Goal: Information Seeking & Learning: Learn about a topic

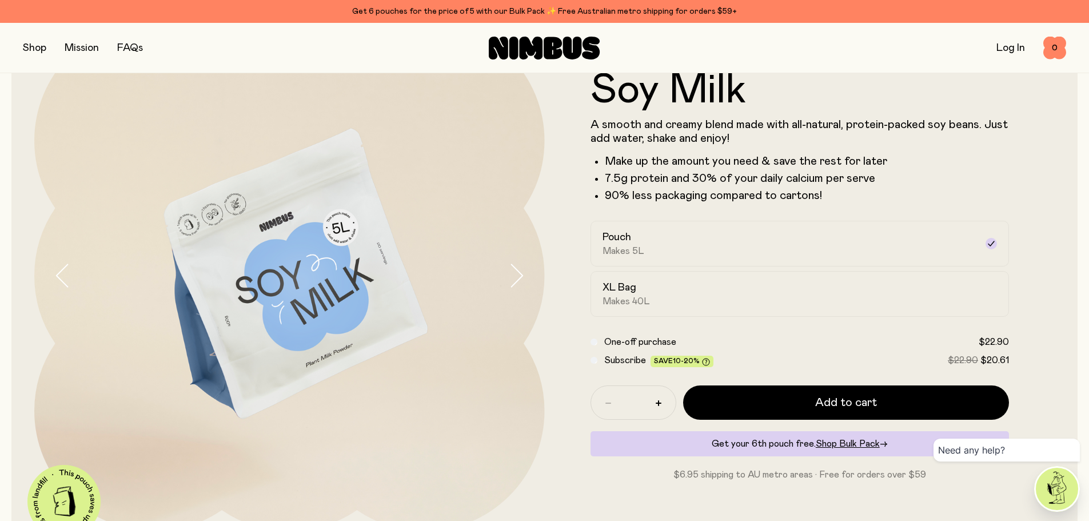
scroll to position [114, 0]
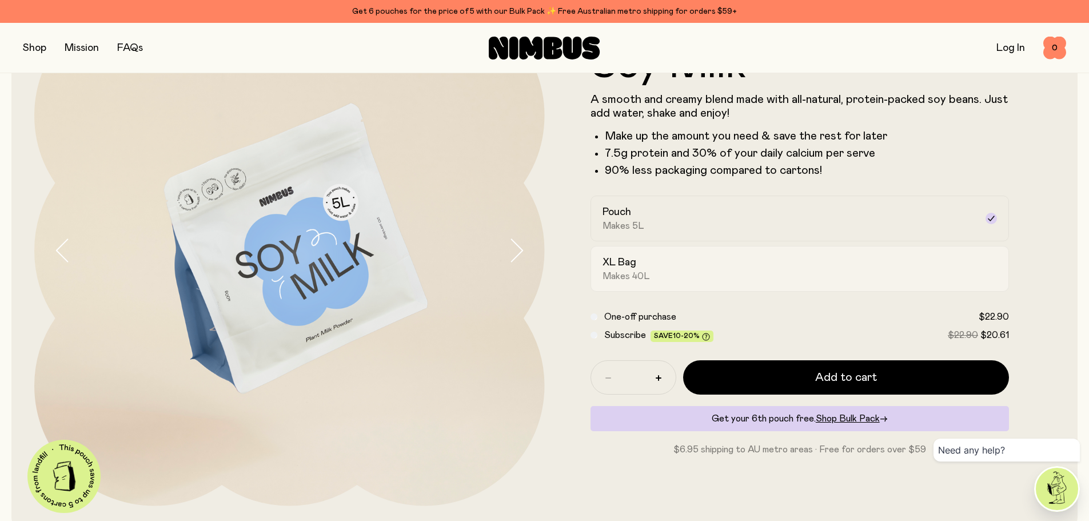
click at [634, 277] on span "Makes 40L" at bounding box center [625, 275] width 47 height 11
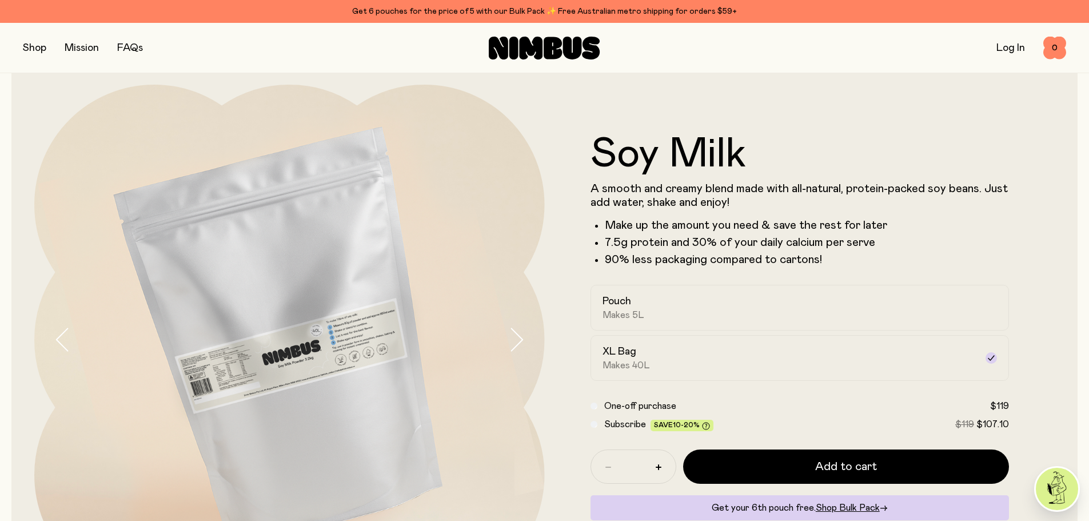
scroll to position [0, 0]
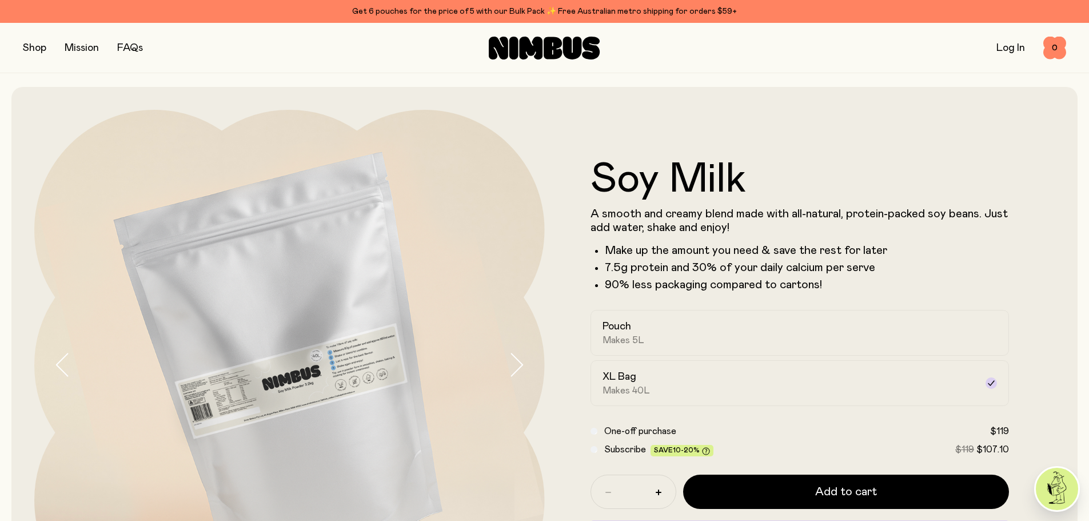
click at [29, 46] on button "button" at bounding box center [34, 48] width 23 height 16
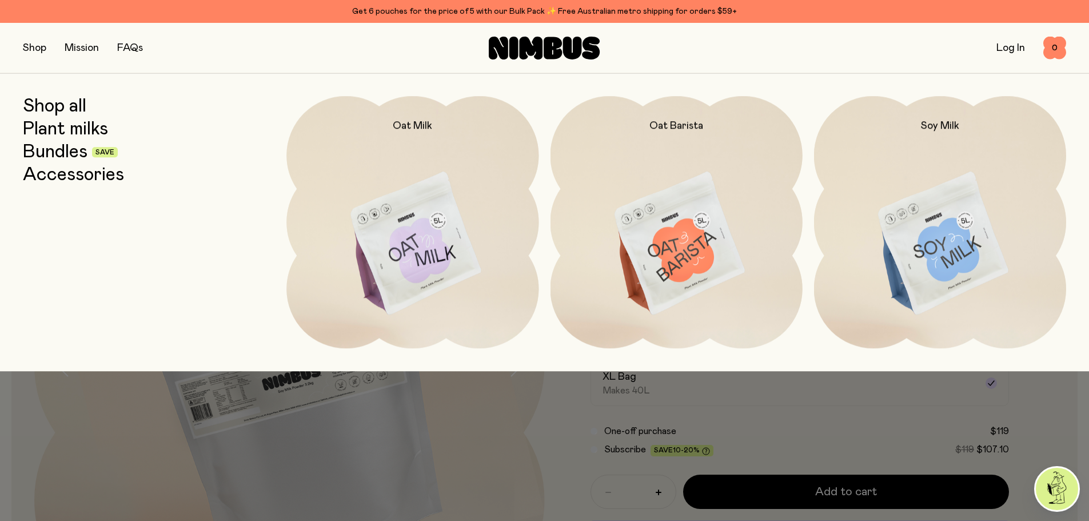
click at [134, 46] on link "FAQs" at bounding box center [130, 48] width 26 height 10
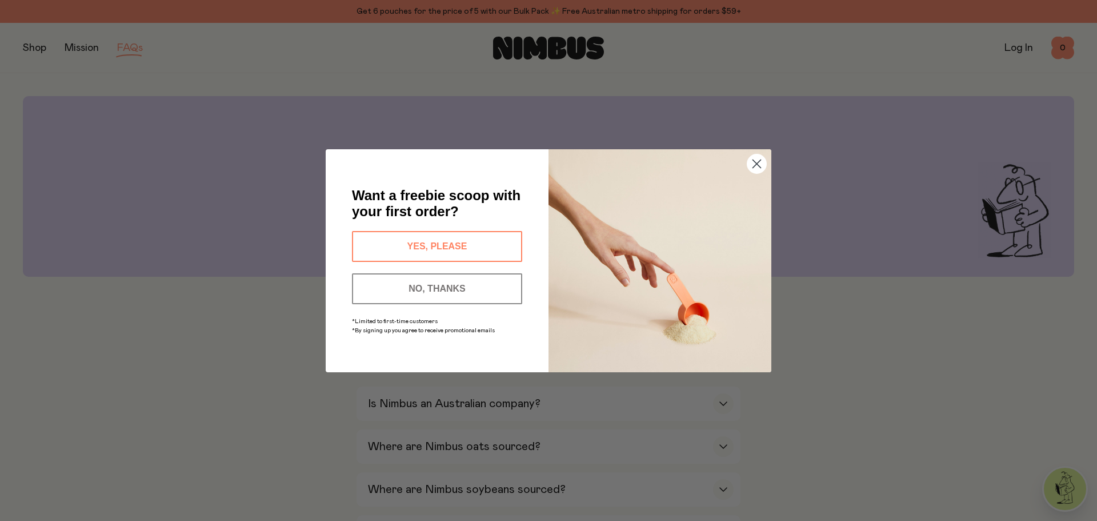
click at [752, 167] on circle "Close dialog" at bounding box center [757, 163] width 19 height 19
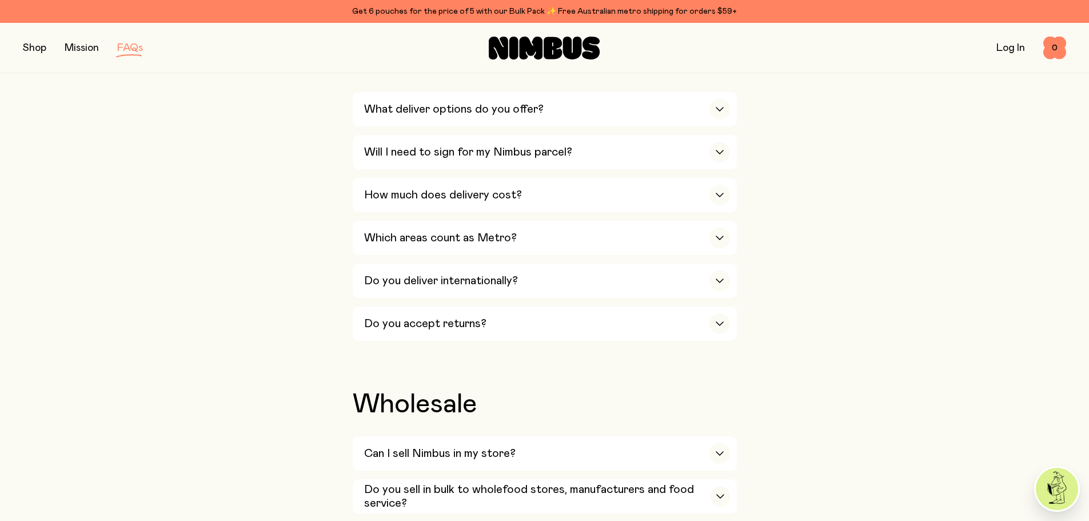
scroll to position [1886, 0]
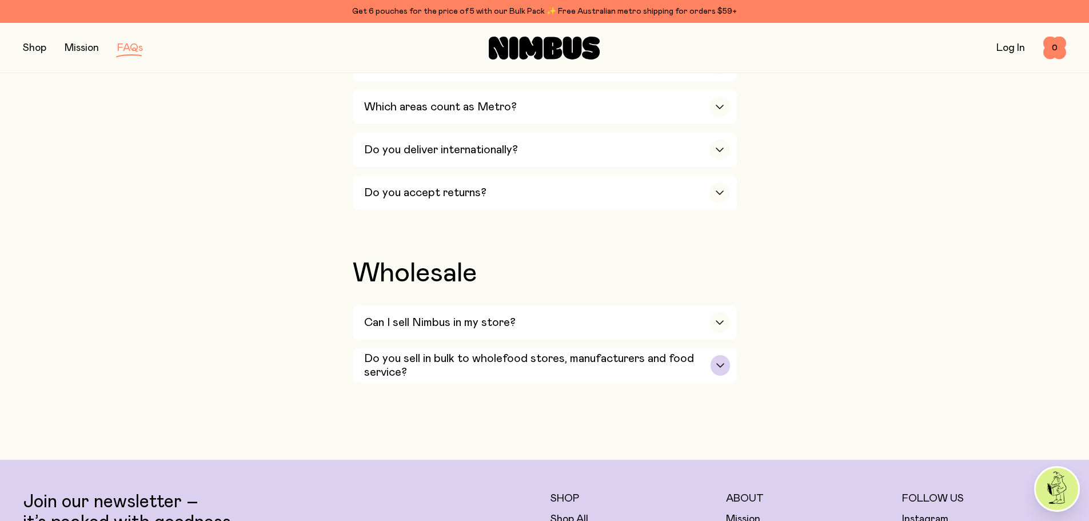
click at [554, 352] on h3 "Do you sell in bulk to wholefood stores, manufacturers and food service?" at bounding box center [537, 365] width 347 height 27
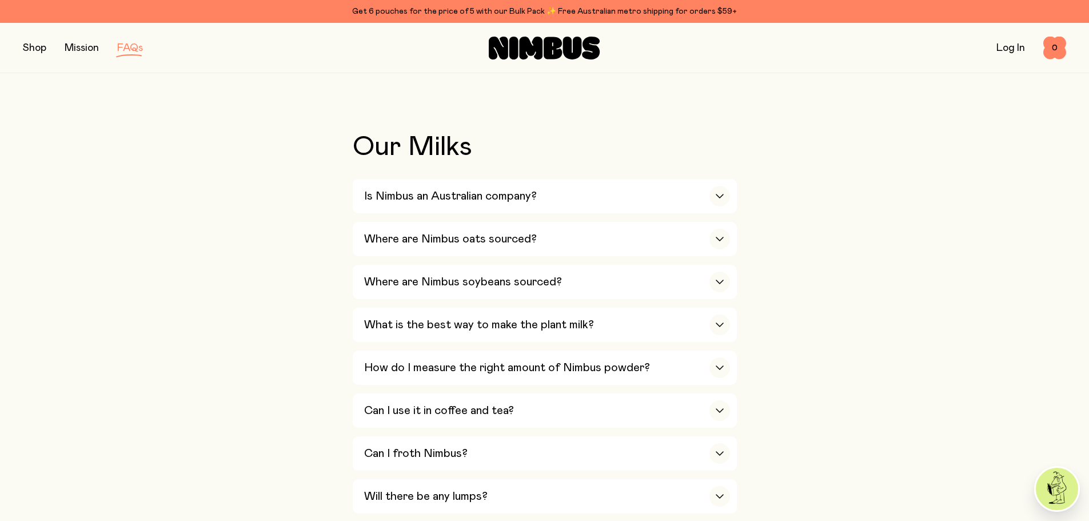
scroll to position [0, 0]
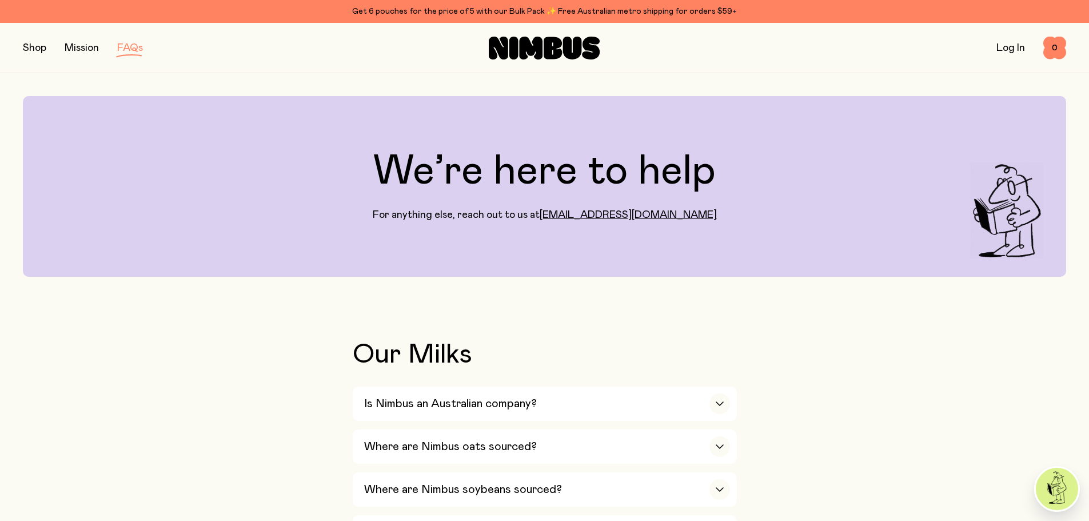
click at [30, 41] on button "button" at bounding box center [34, 48] width 23 height 16
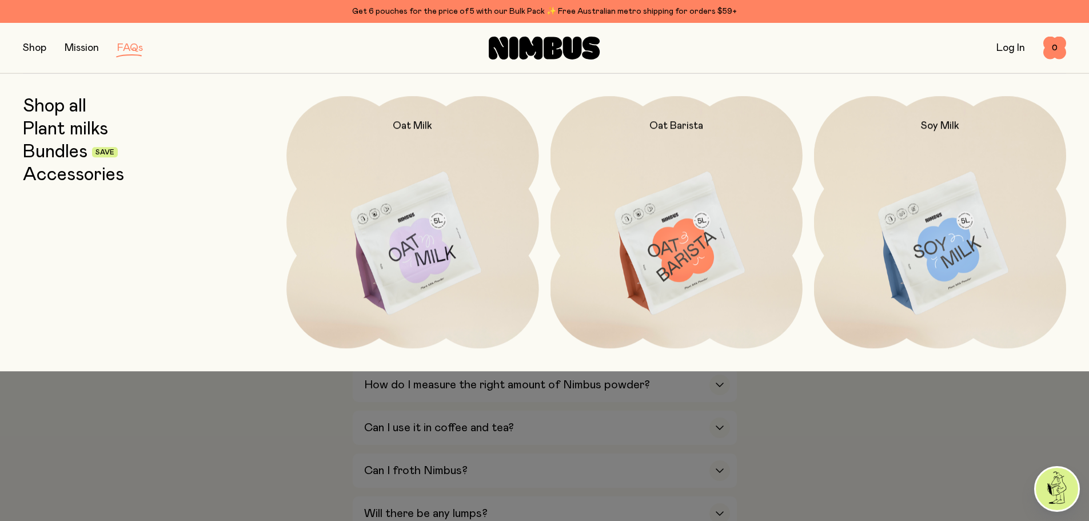
scroll to position [457, 0]
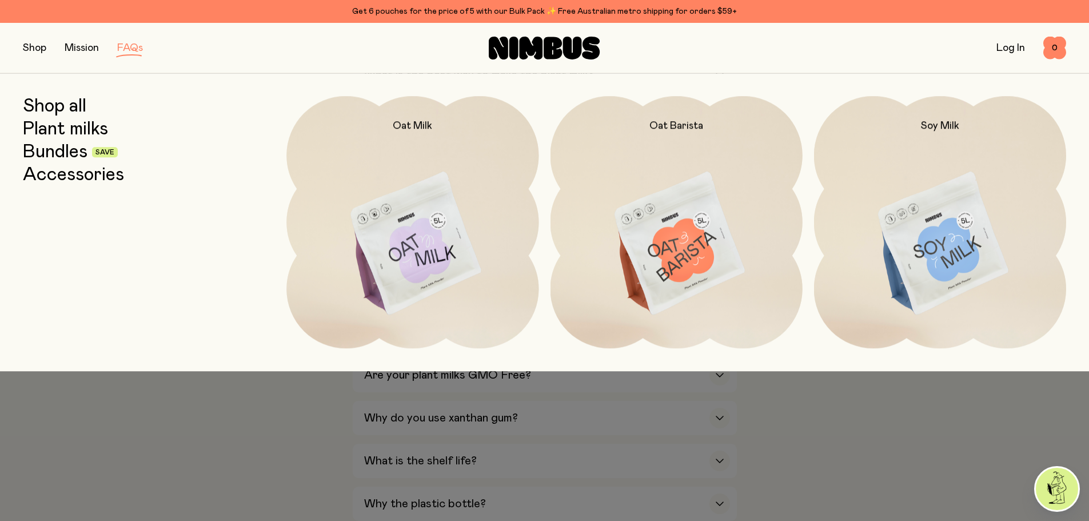
click at [956, 477] on div at bounding box center [544, 260] width 1089 height 521
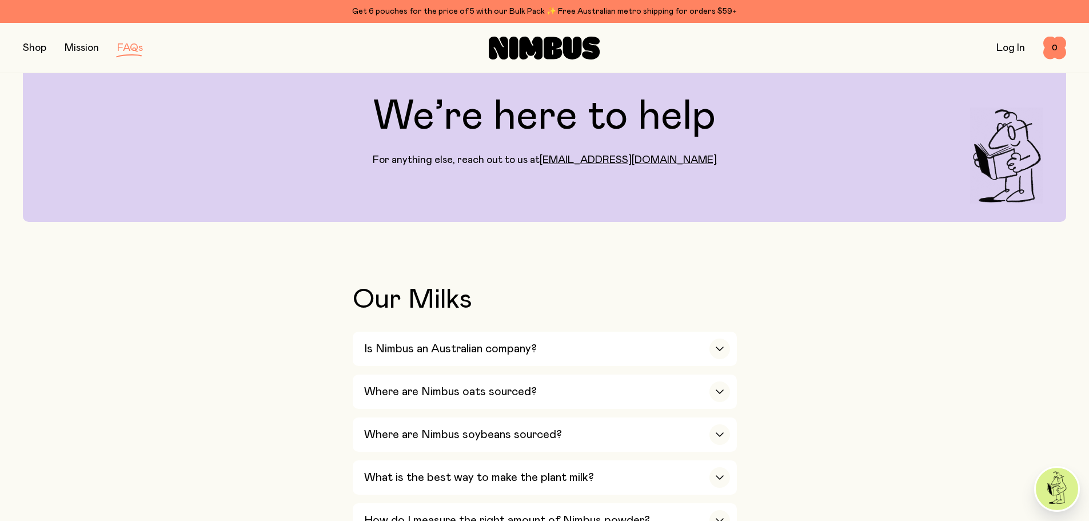
scroll to position [0, 0]
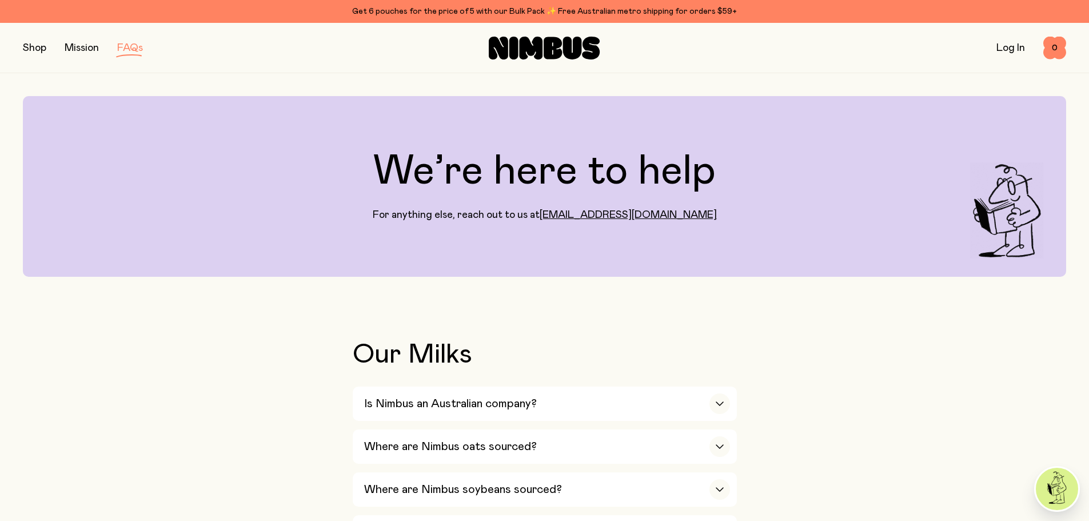
click at [41, 49] on button "button" at bounding box center [34, 48] width 23 height 16
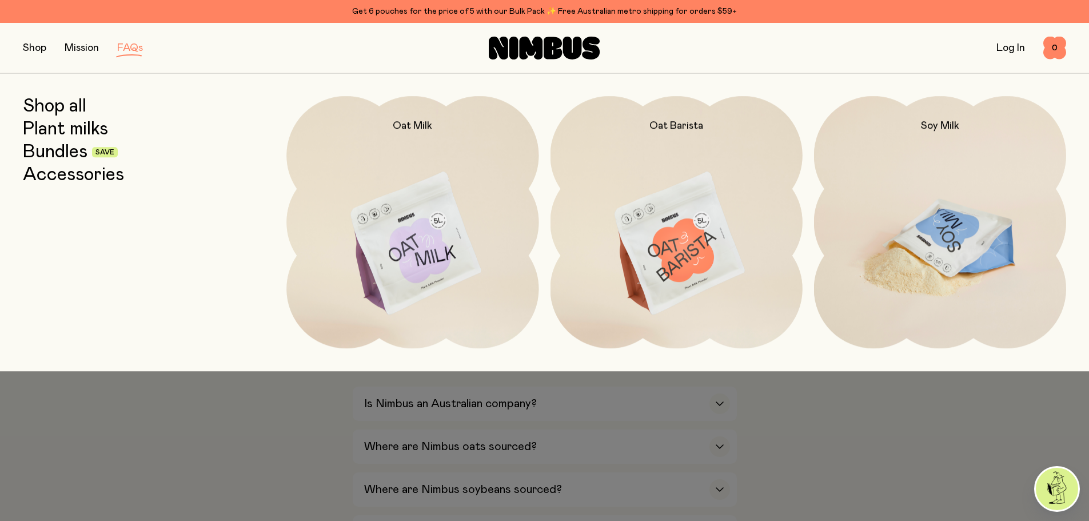
click at [941, 241] on img at bounding box center [940, 244] width 252 height 296
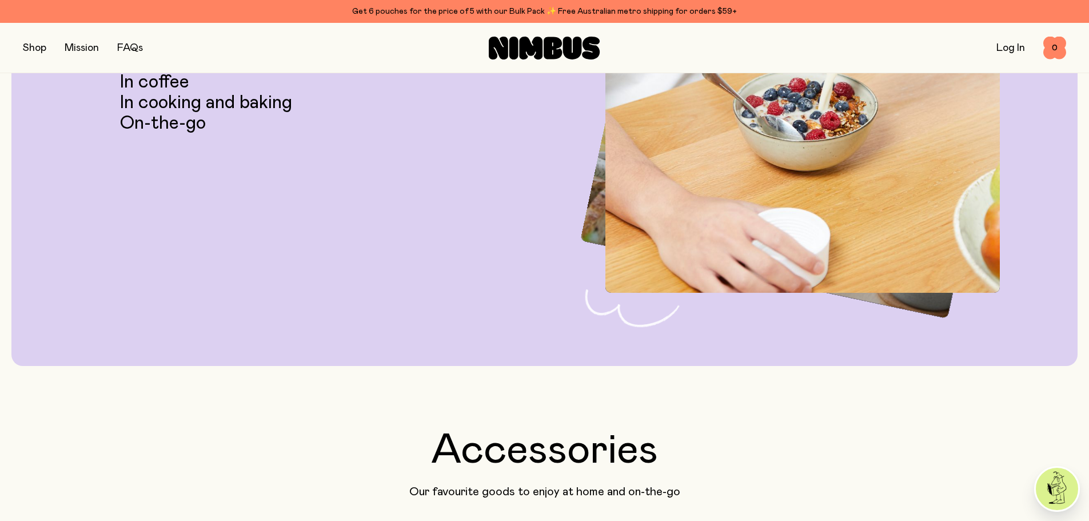
scroll to position [2858, 0]
